Goal: Information Seeking & Learning: Learn about a topic

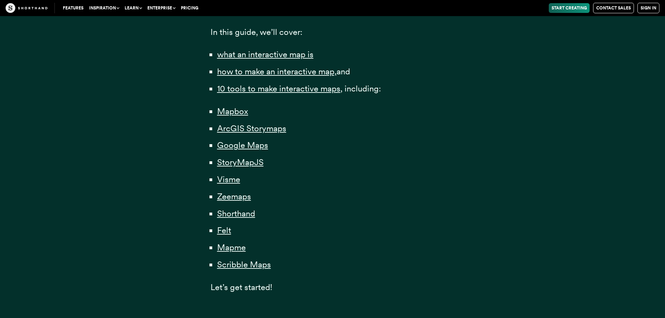
scroll to position [489, 0]
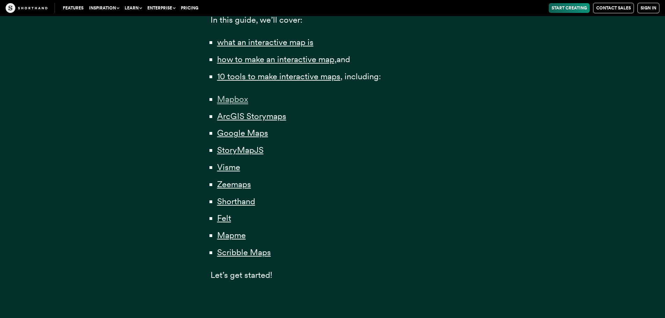
click at [243, 102] on span "Mapbox" at bounding box center [232, 99] width 31 height 10
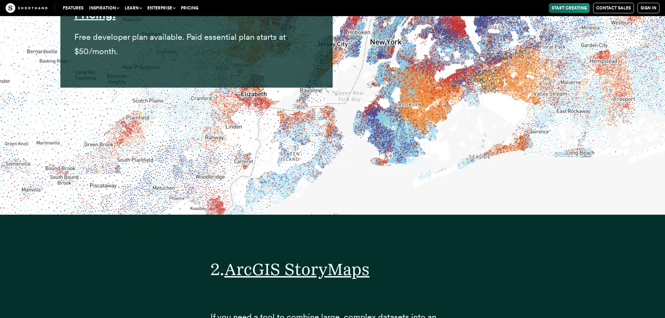
scroll to position [3949, 0]
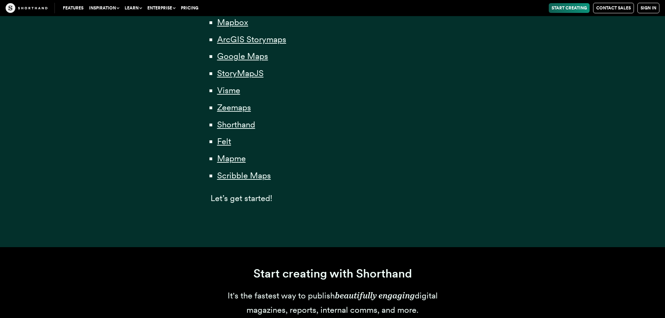
scroll to position [489, 0]
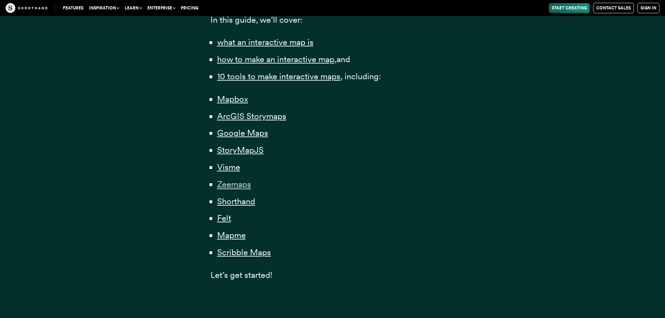
click at [239, 188] on span "Zeemaps" at bounding box center [234, 184] width 34 height 10
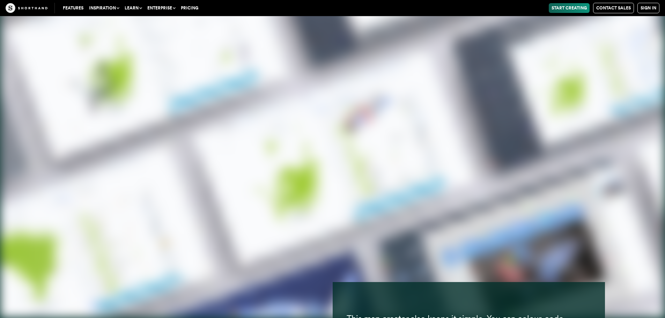
scroll to position [11200, 0]
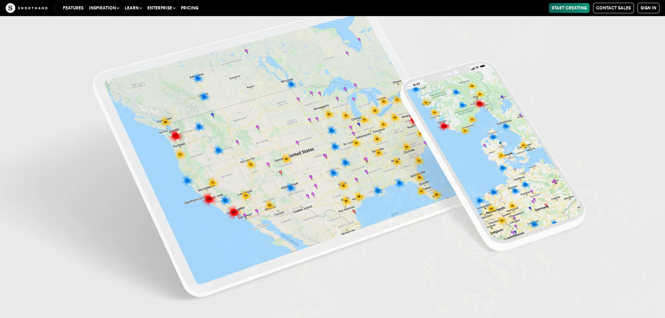
scroll to position [12073, 0]
click at [579, 9] on link "Start Creating" at bounding box center [569, 8] width 41 height 10
